Goal: Information Seeking & Learning: Learn about a topic

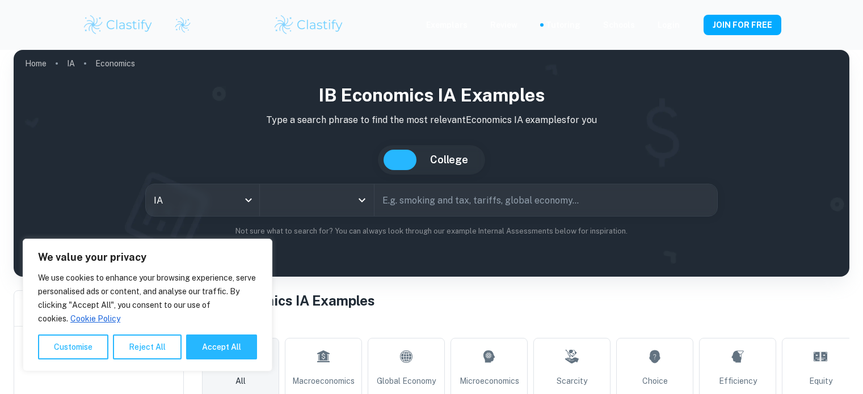
scroll to position [341, 0]
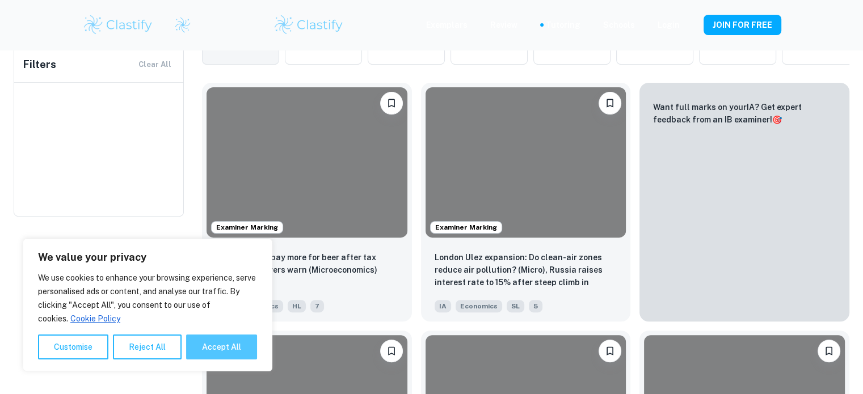
click at [205, 349] on button "Accept All" at bounding box center [221, 347] width 71 height 25
checkbox input "true"
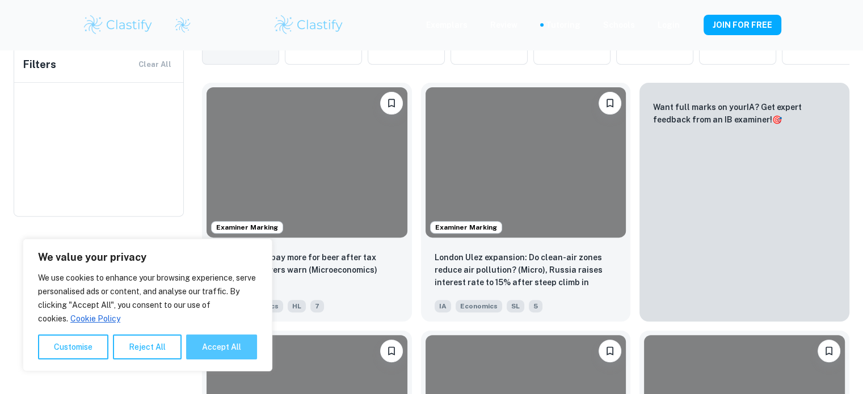
checkbox input "true"
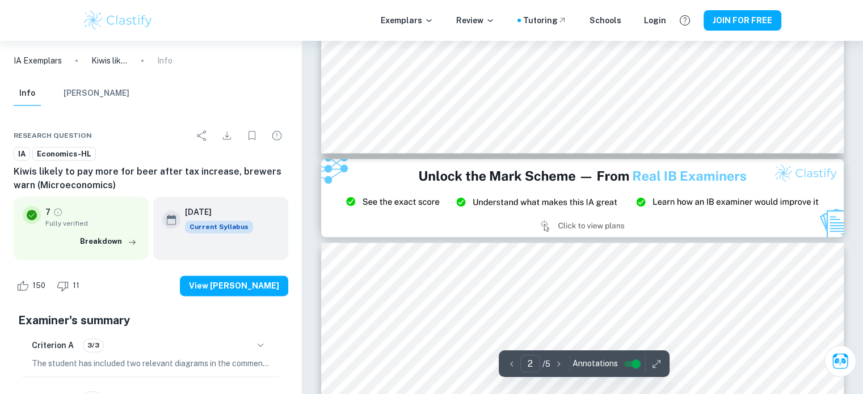
type input "3"
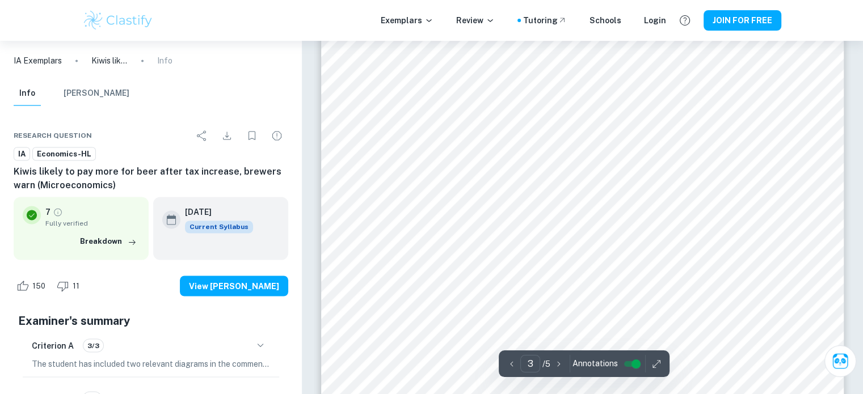
scroll to position [1880, 0]
